Goal: Information Seeking & Learning: Learn about a topic

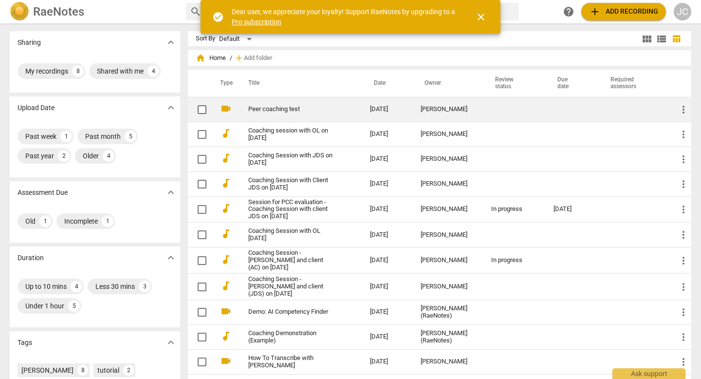
click at [291, 116] on td "Peer coaching test" at bounding box center [300, 109] width 126 height 25
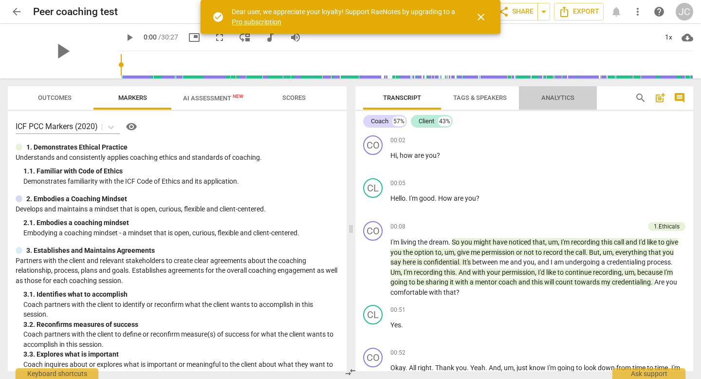
click at [554, 97] on span "Analytics" at bounding box center [557, 97] width 33 height 7
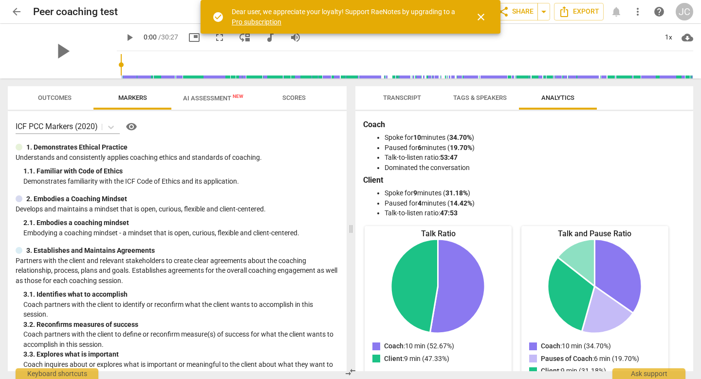
click at [412, 96] on span "Transcript" at bounding box center [402, 97] width 38 height 7
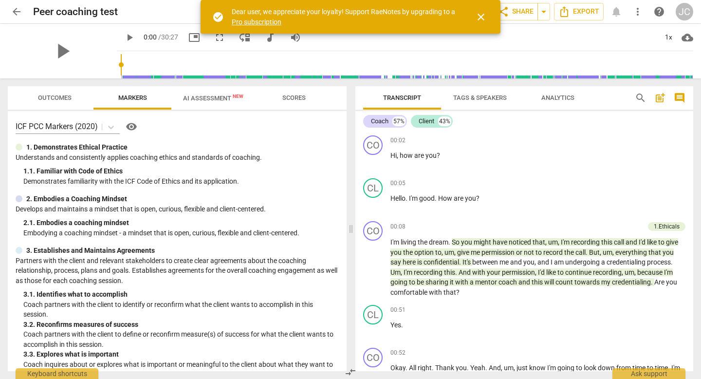
click at [306, 102] on span "Scores" at bounding box center [294, 98] width 47 height 13
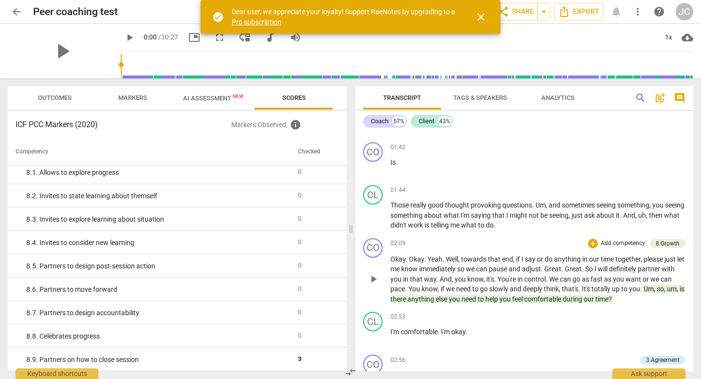
scroll to position [339, 0]
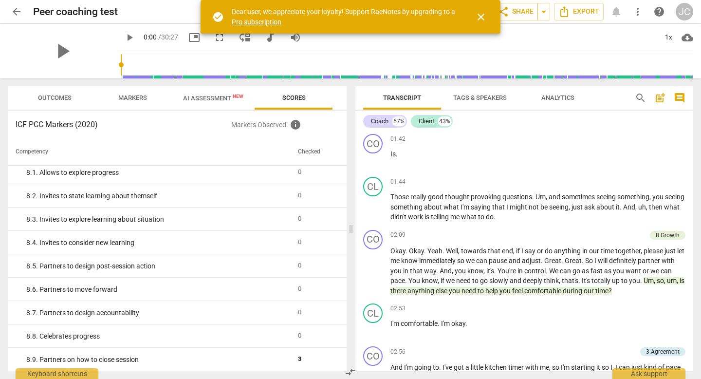
click at [203, 103] on span "AI Assessment New" at bounding box center [213, 98] width 84 height 15
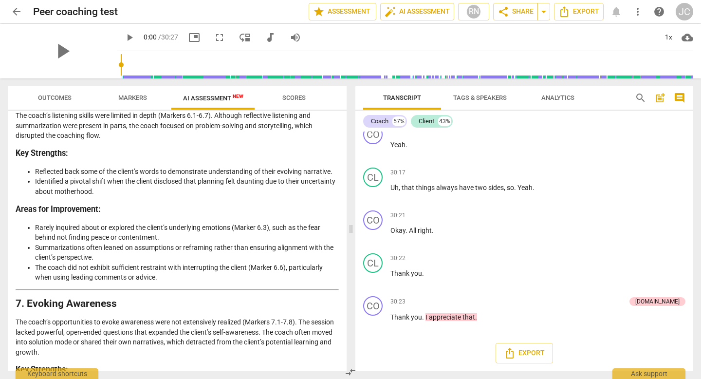
scroll to position [6098, 0]
click at [438, 121] on div "Client 43%" at bounding box center [432, 121] width 42 height 13
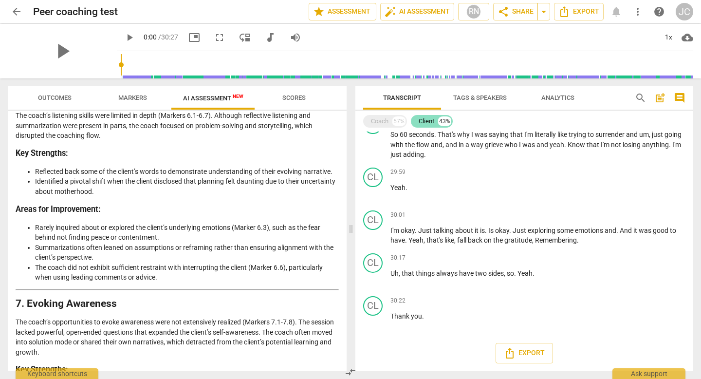
scroll to position [2837, 0]
click at [388, 121] on div "Coach 57%" at bounding box center [385, 121] width 44 height 13
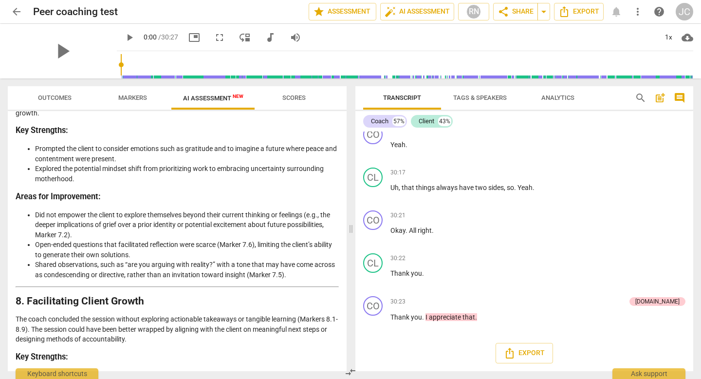
scroll to position [1402, 0]
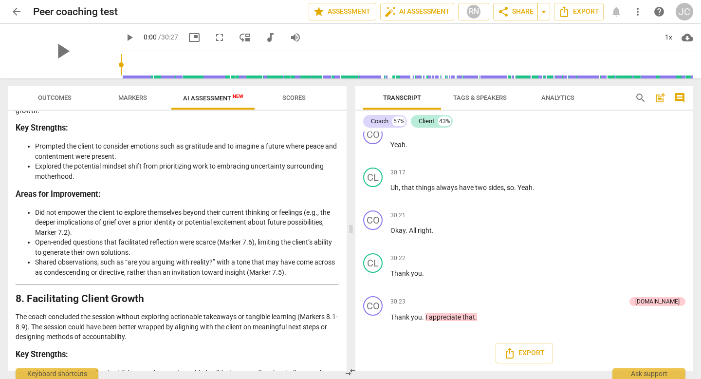
click at [688, 14] on div "JC" at bounding box center [685, 12] width 18 height 18
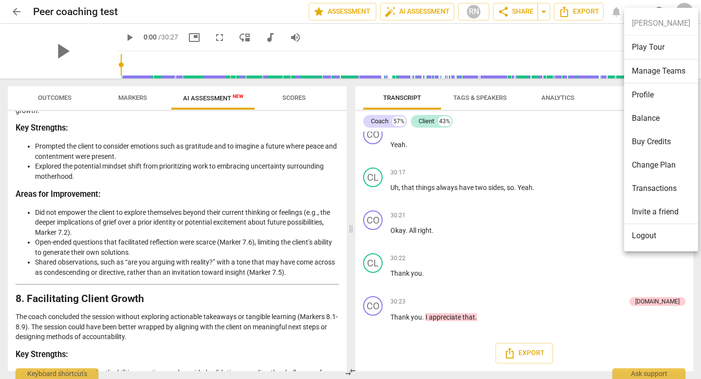
click at [641, 167] on li "Change Plan" at bounding box center [661, 164] width 74 height 23
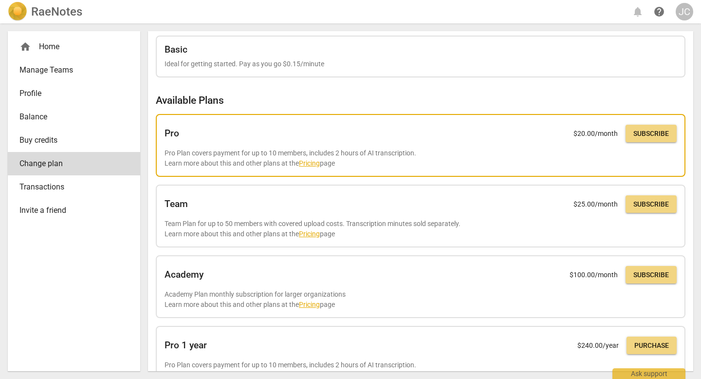
scroll to position [27, 0]
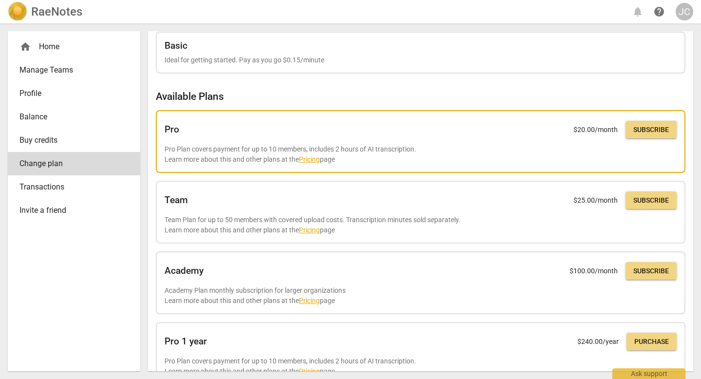
click at [310, 162] on link "Pricing" at bounding box center [309, 159] width 21 height 8
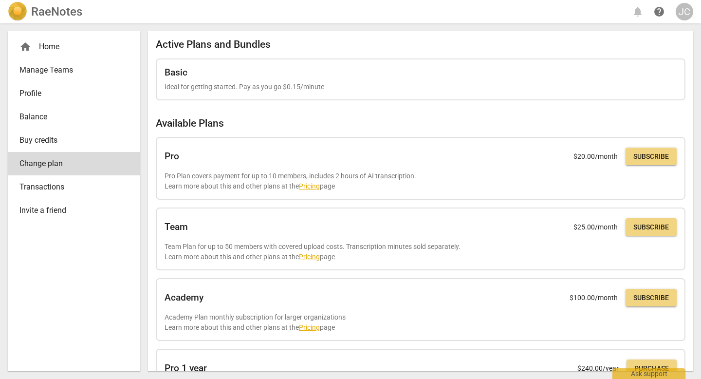
scroll to position [0, 0]
click at [24, 15] on img at bounding box center [17, 11] width 19 height 19
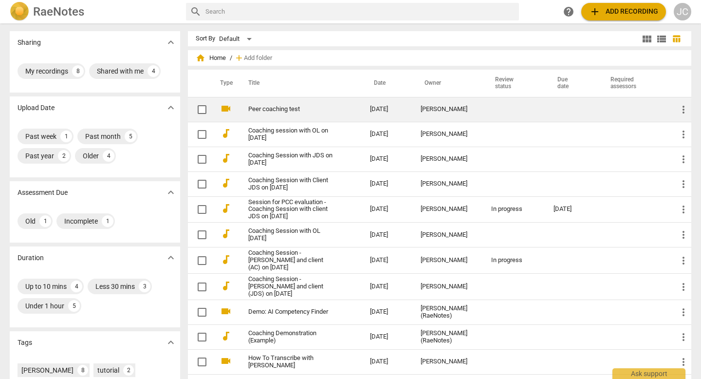
click at [262, 110] on link "Peer coaching test" at bounding box center [291, 109] width 87 height 7
